Goal: Complete application form

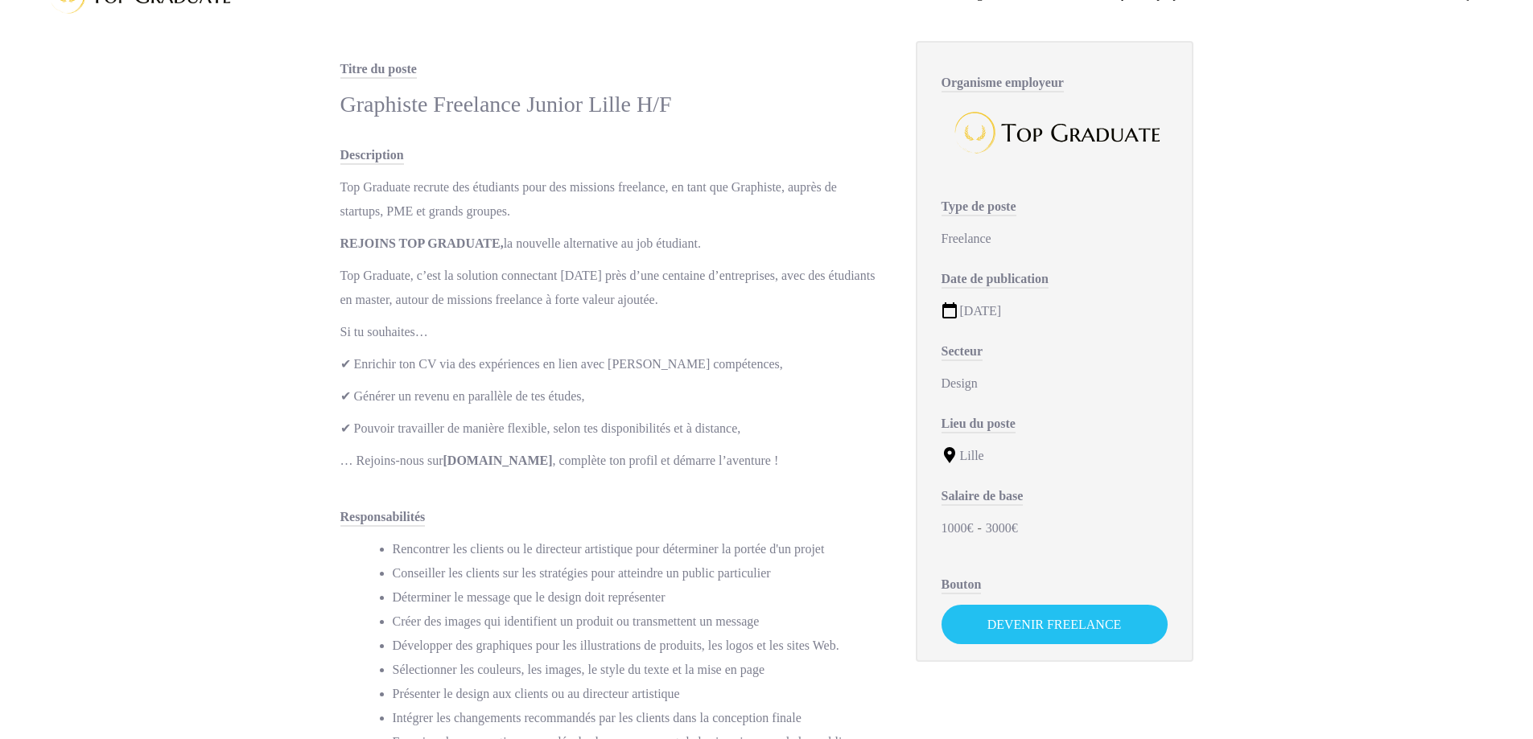
scroll to position [92, 0]
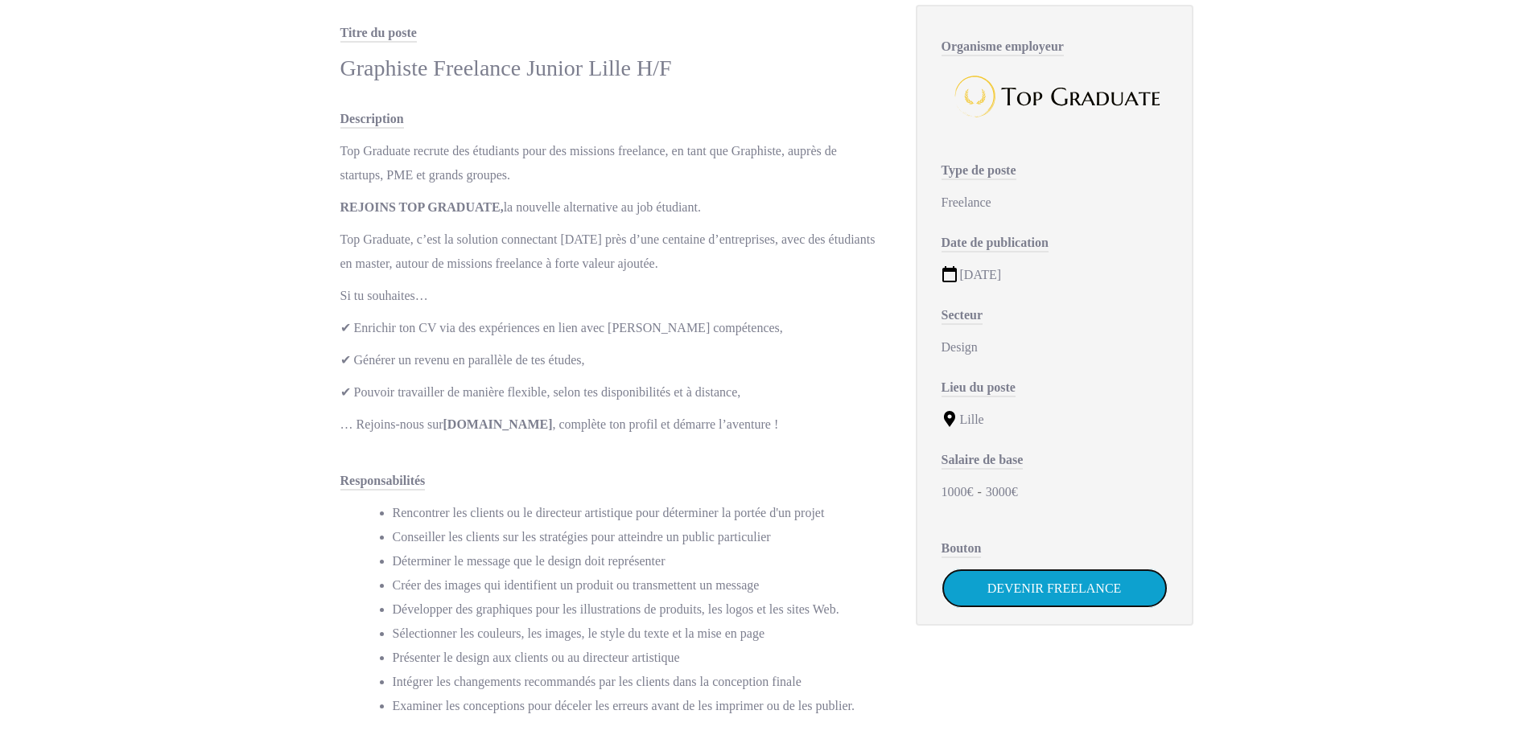
click at [1003, 592] on link "Devenir Freelance" at bounding box center [1054, 588] width 226 height 39
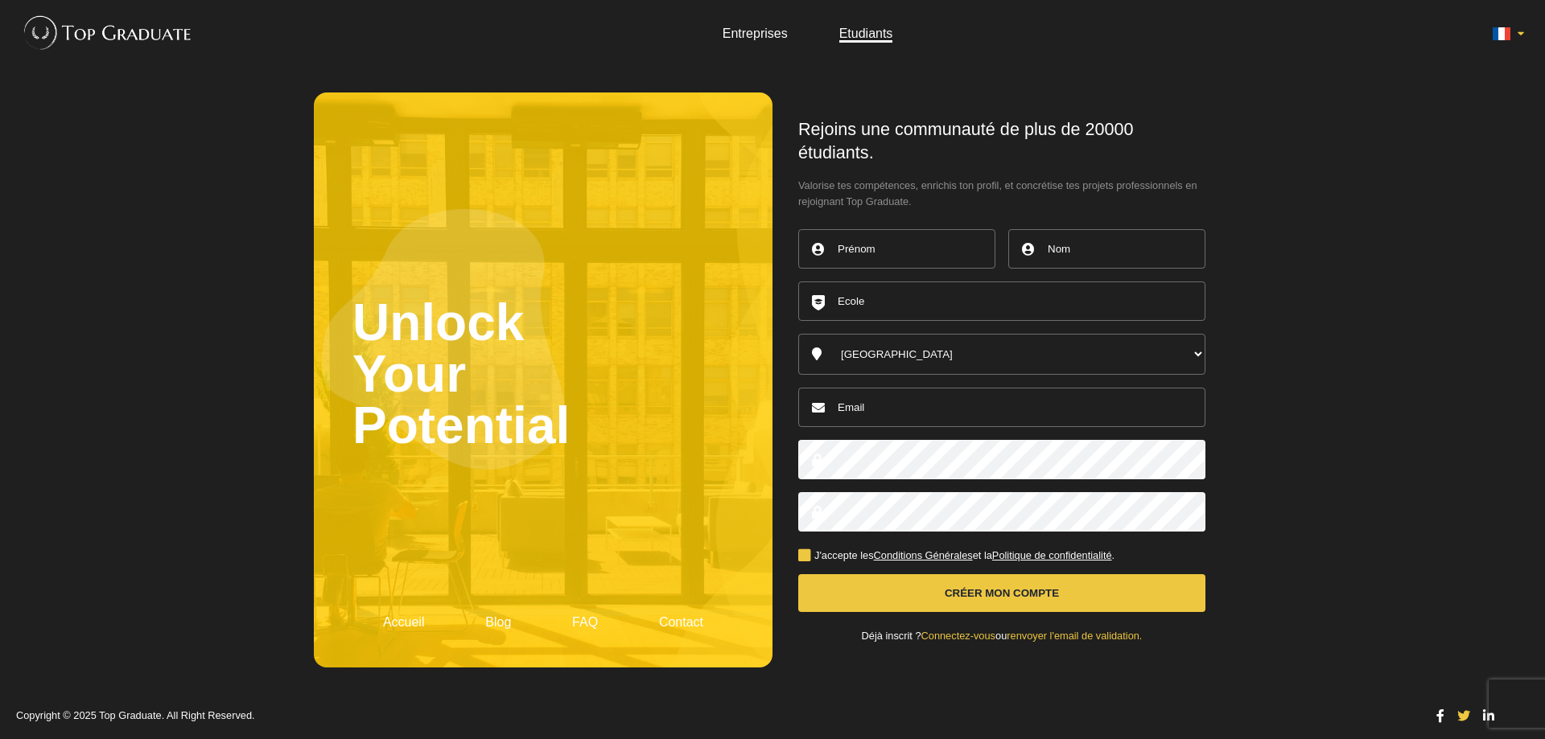
click at [842, 259] on input "text" at bounding box center [896, 248] width 197 height 39
type input "Anaelle"
type input "SPICHALA"
type input "anaellespichala@gmail.com"
click at [912, 294] on input "text" at bounding box center [1001, 301] width 407 height 39
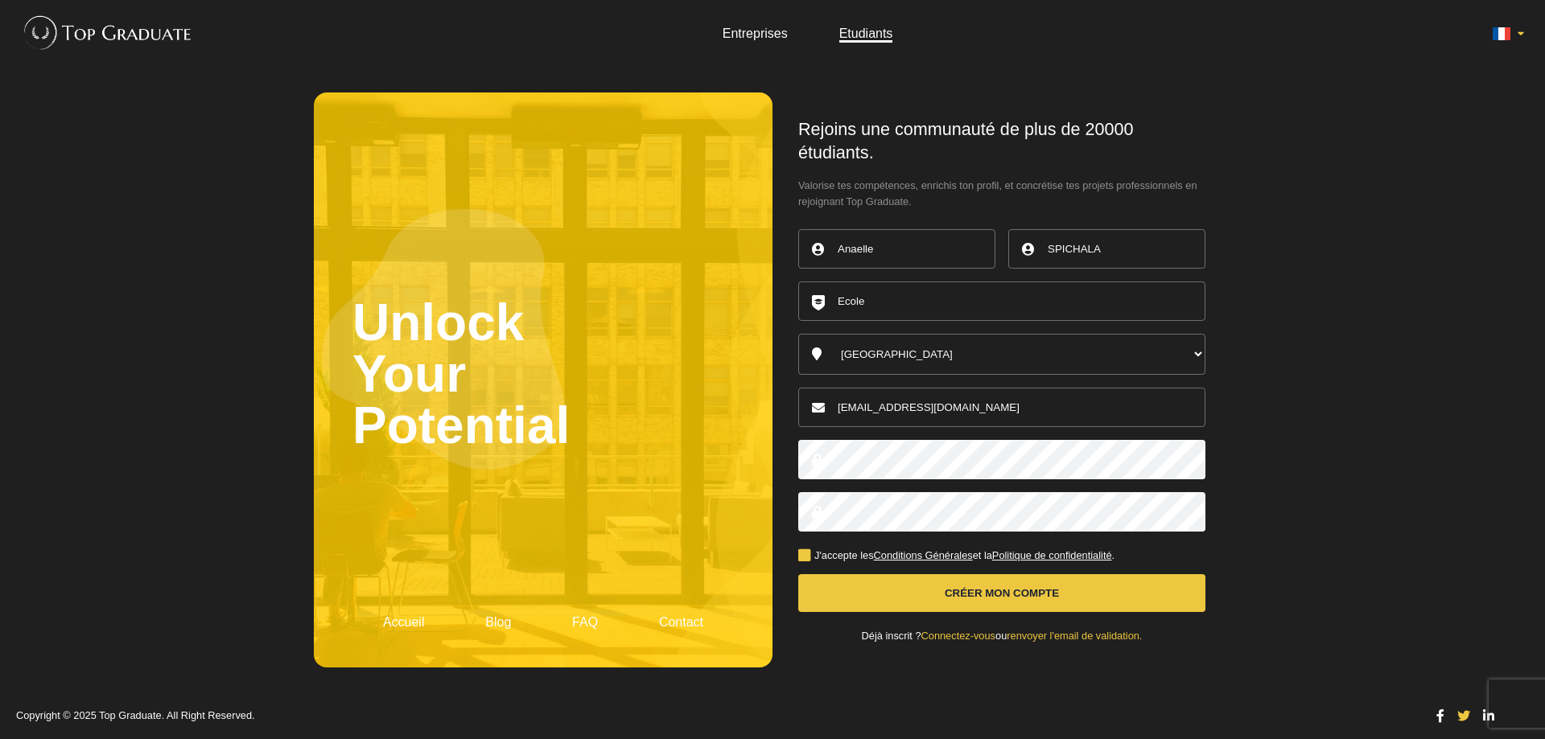
click at [902, 490] on div at bounding box center [1001, 512] width 407 height 52
click at [798, 574] on button "Créer mon compte" at bounding box center [1001, 593] width 407 height 38
click at [895, 297] on input "text" at bounding box center [1001, 301] width 407 height 39
click at [926, 342] on li "ISCOD - Organisme de formation" at bounding box center [1001, 336] width 405 height 18
type input "ISCOD - Organisme de formation"
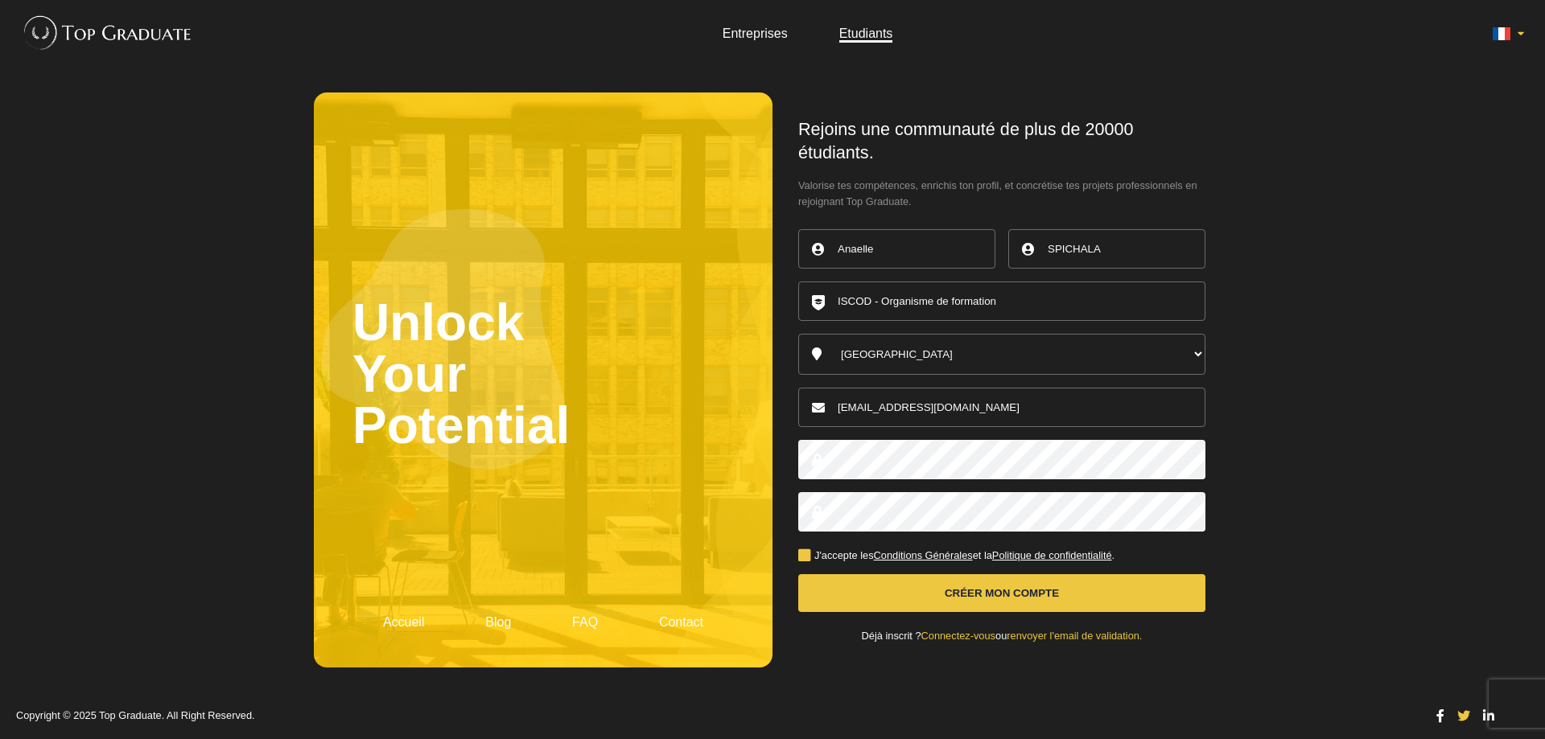
click at [1037, 596] on button "Créer mon compte" at bounding box center [1001, 593] width 407 height 38
drag, startPoint x: 974, startPoint y: 621, endPoint x: 973, endPoint y: 610, distance: 11.4
click at [974, 619] on form "Rejoins une communauté de plus de 20000 étudiants. Valorise tes compétences, en…" at bounding box center [1001, 379] width 407 height 523
click at [969, 594] on button "Créer mon compte" at bounding box center [1001, 593] width 407 height 38
click at [779, 33] on link "Entreprises" at bounding box center [754, 34] width 65 height 14
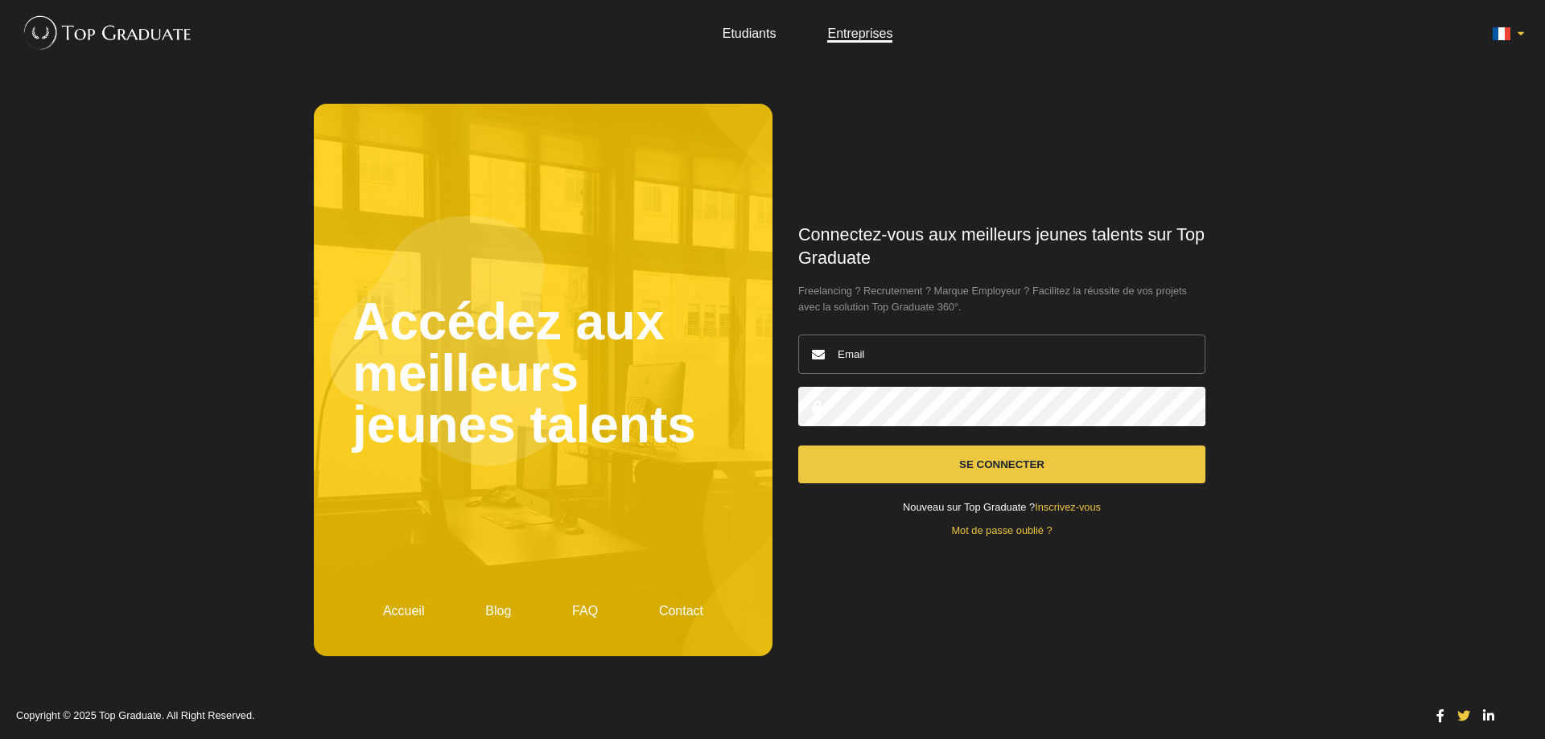
drag, startPoint x: 885, startPoint y: 368, endPoint x: 881, endPoint y: 358, distance: 11.2
click at [884, 364] on input "email" at bounding box center [1001, 354] width 407 height 39
drag, startPoint x: 1023, startPoint y: 309, endPoint x: 992, endPoint y: 266, distance: 52.5
click at [1021, 304] on span "Freelancing ? Recrutement ? Marque Employeur ? Facilitez la réussite de vos pro…" at bounding box center [1001, 299] width 407 height 32
click at [774, 27] on link "Etudiants" at bounding box center [749, 34] width 54 height 14
